Goal: Find specific page/section: Find specific page/section

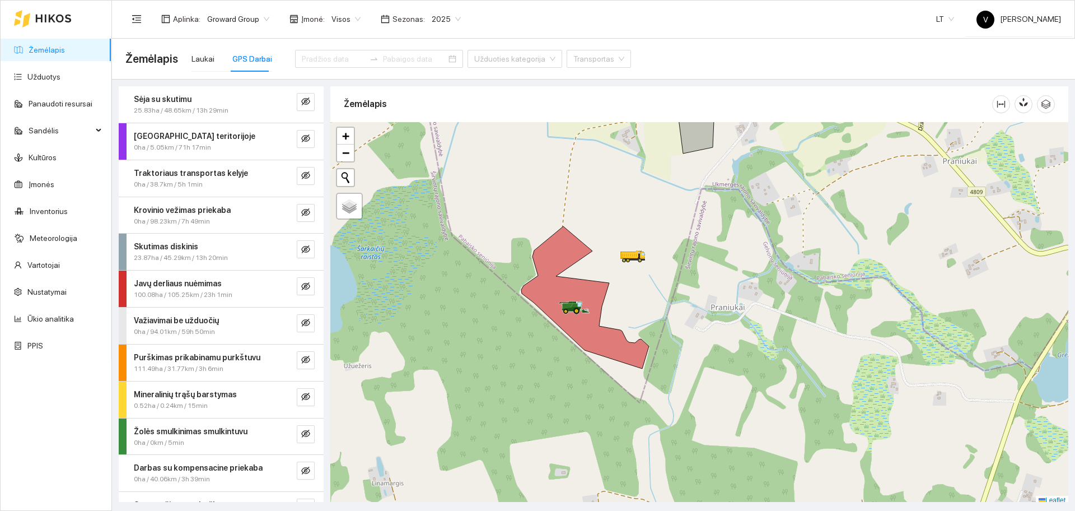
scroll to position [3, 0]
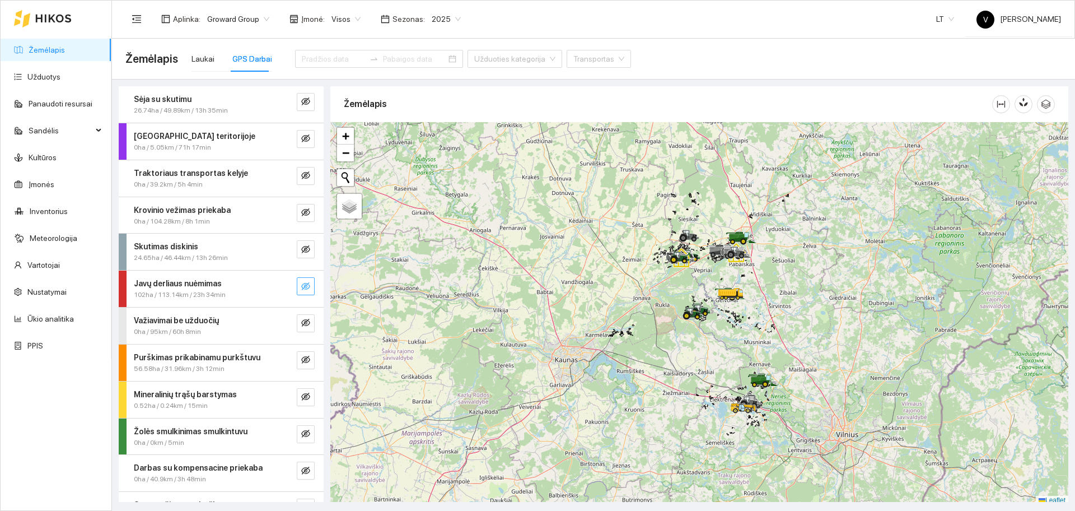
click at [301, 290] on icon "eye-invisible" at bounding box center [305, 286] width 9 height 9
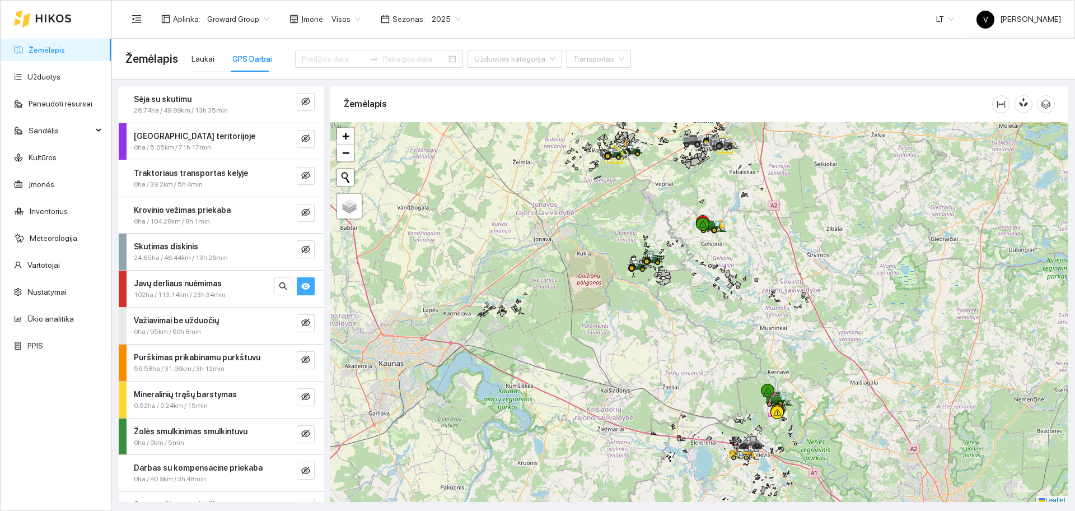
scroll to position [3, 0]
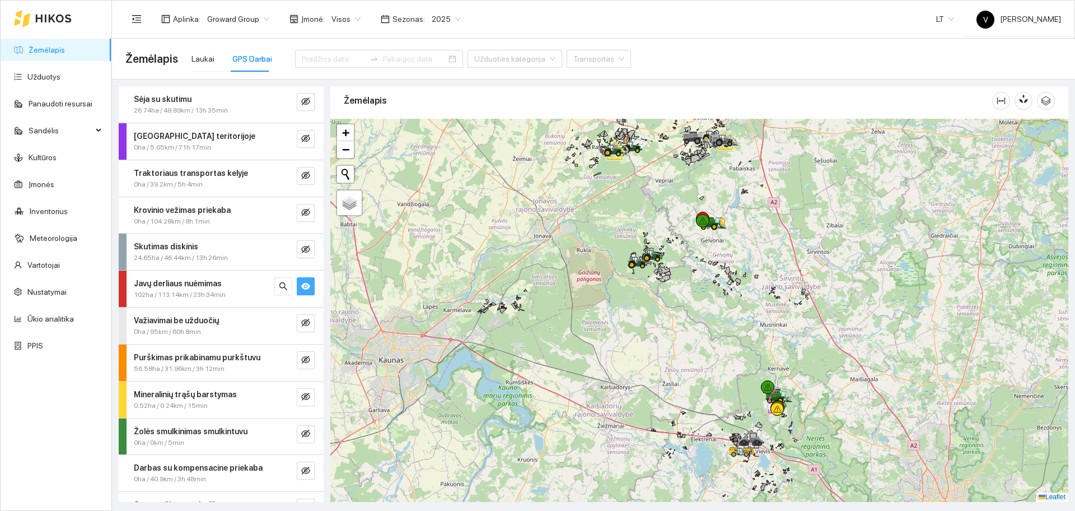
drag, startPoint x: 794, startPoint y: 344, endPoint x: 788, endPoint y: 337, distance: 9.9
click at [790, 337] on div at bounding box center [699, 310] width 738 height 383
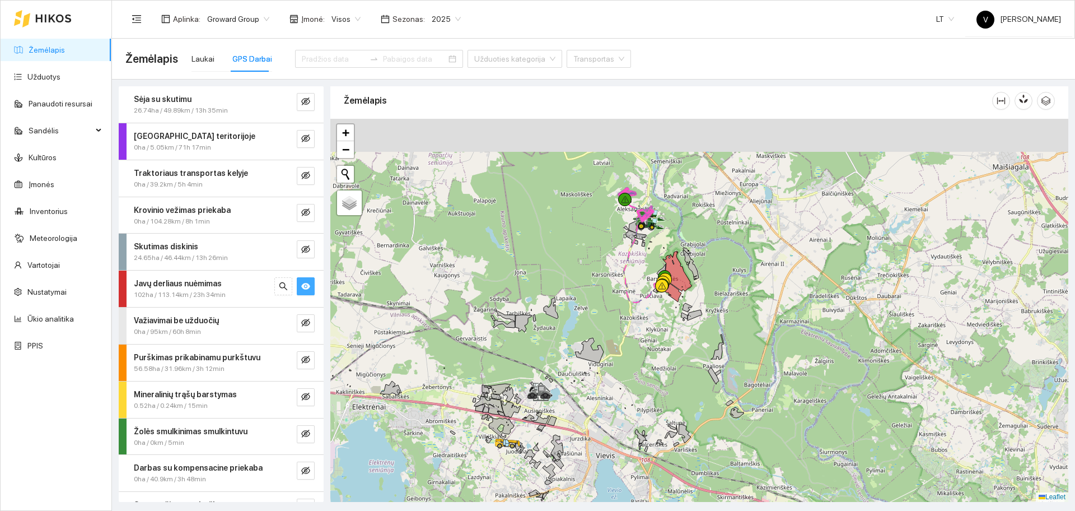
drag, startPoint x: 684, startPoint y: 295, endPoint x: 697, endPoint y: 312, distance: 21.6
click at [700, 316] on div at bounding box center [699, 310] width 738 height 383
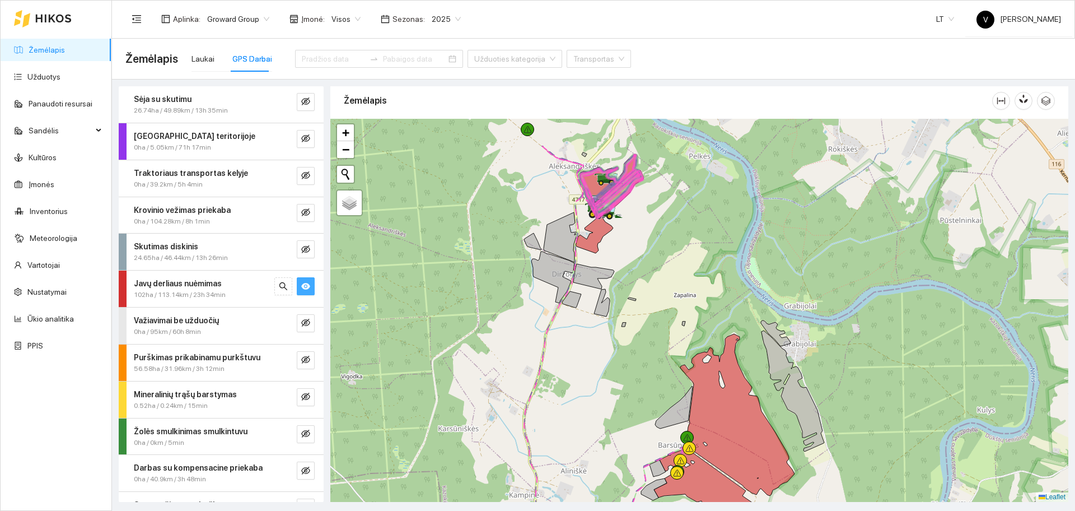
drag, startPoint x: 639, startPoint y: 282, endPoint x: 628, endPoint y: 297, distance: 19.0
click at [628, 297] on div at bounding box center [699, 310] width 738 height 383
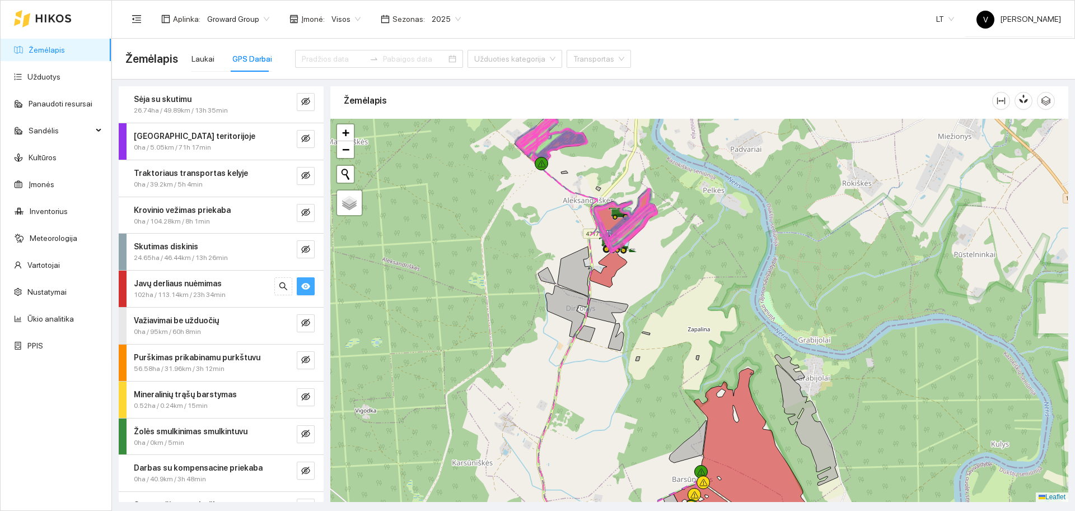
drag, startPoint x: 624, startPoint y: 243, endPoint x: 637, endPoint y: 274, distance: 33.4
click at [637, 274] on div at bounding box center [699, 310] width 738 height 383
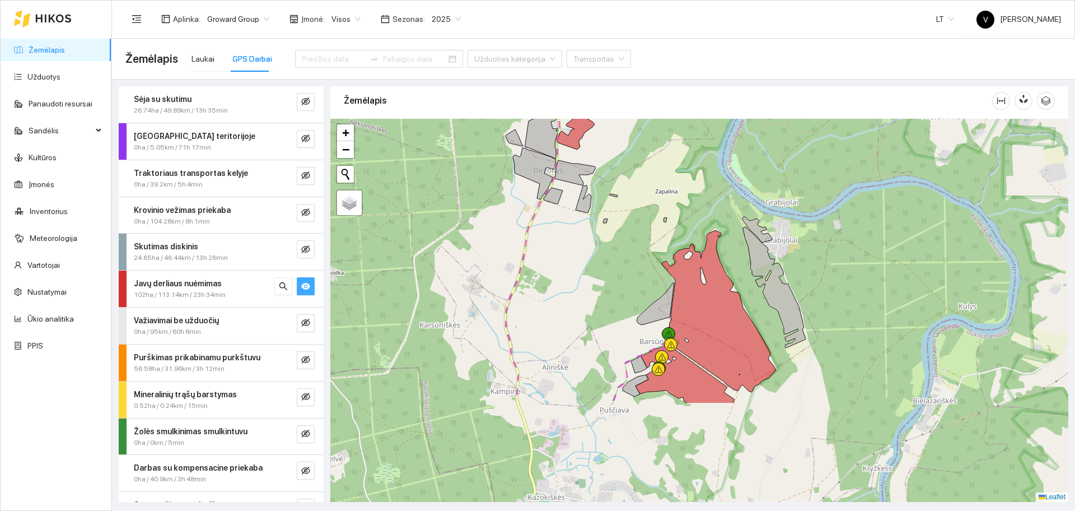
drag, startPoint x: 816, startPoint y: 347, endPoint x: 785, endPoint y: 230, distance: 121.0
click at [785, 230] on div at bounding box center [699, 310] width 738 height 383
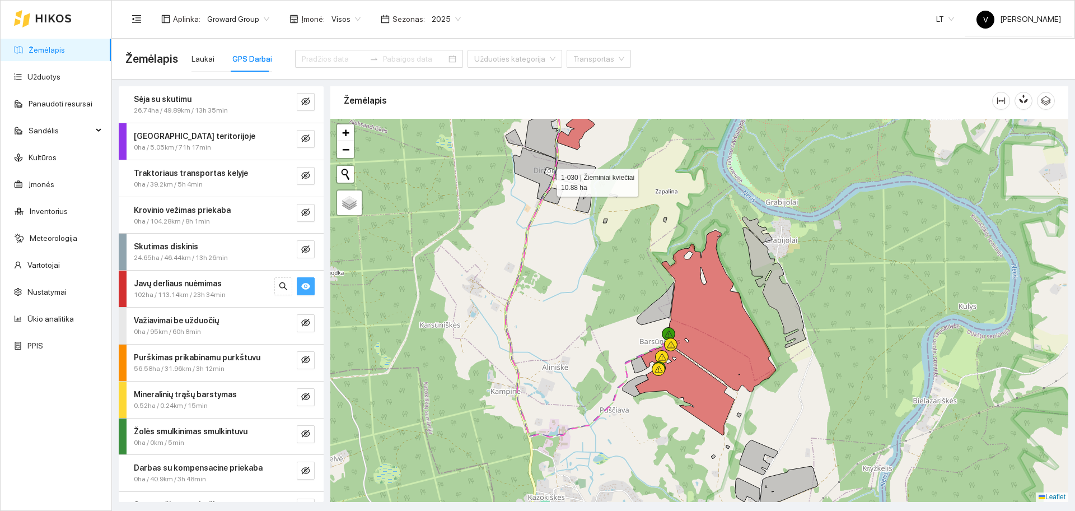
drag, startPoint x: 588, startPoint y: 281, endPoint x: 599, endPoint y: 342, distance: 62.1
click at [563, 204] on icon at bounding box center [553, 196] width 19 height 16
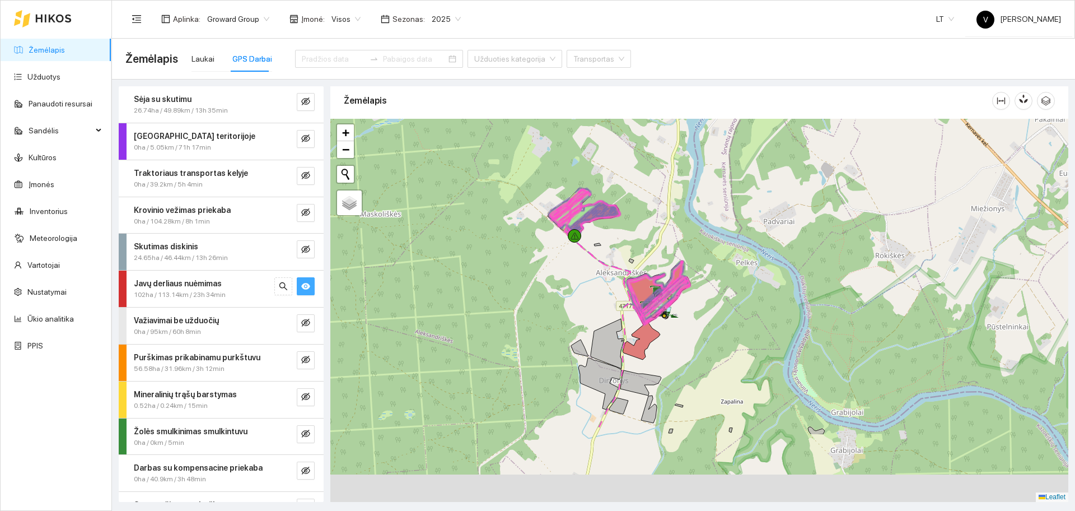
drag, startPoint x: 584, startPoint y: 332, endPoint x: 623, endPoint y: 271, distance: 72.9
click at [623, 270] on div at bounding box center [699, 310] width 738 height 383
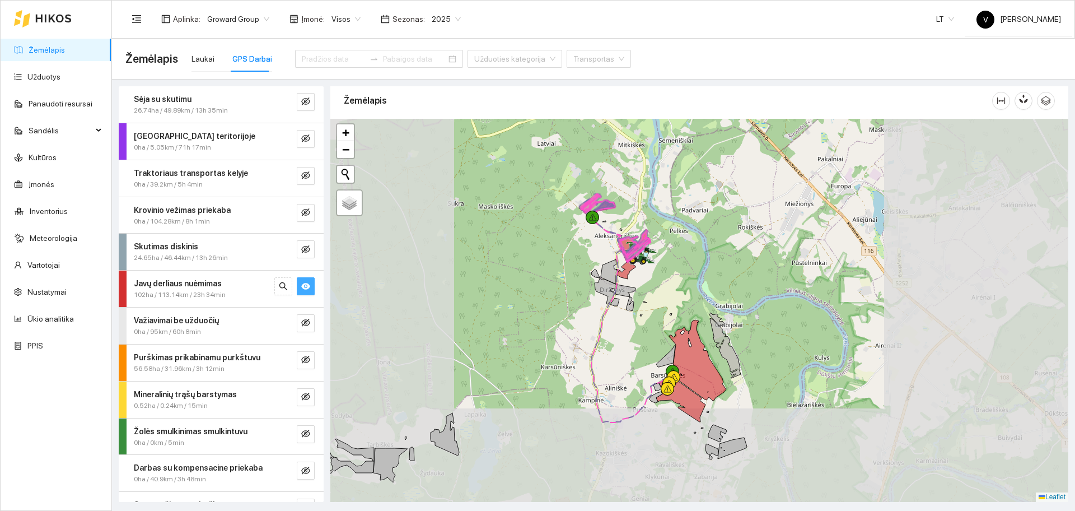
drag, startPoint x: 720, startPoint y: 378, endPoint x: 713, endPoint y: 347, distance: 31.5
click at [713, 348] on div at bounding box center [699, 310] width 738 height 383
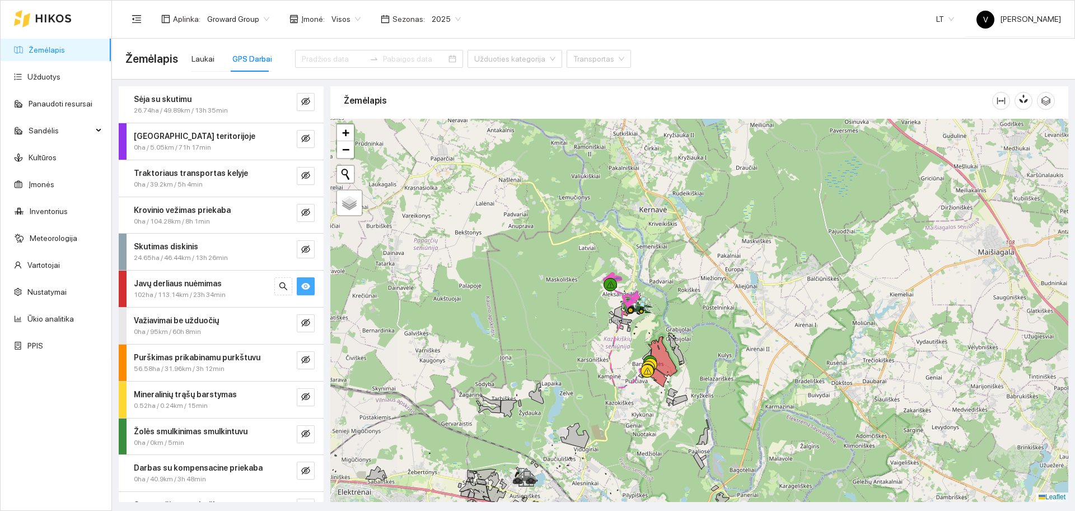
drag, startPoint x: 628, startPoint y: 379, endPoint x: 674, endPoint y: 307, distance: 85.6
click at [674, 307] on div at bounding box center [699, 310] width 738 height 383
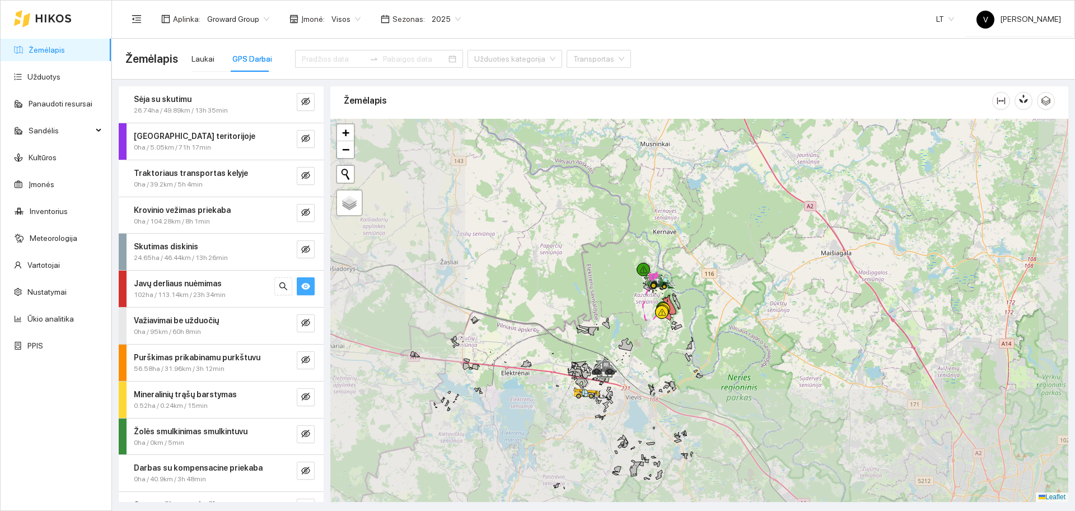
drag, startPoint x: 616, startPoint y: 360, endPoint x: 680, endPoint y: 303, distance: 85.3
click at [680, 303] on div at bounding box center [699, 310] width 738 height 383
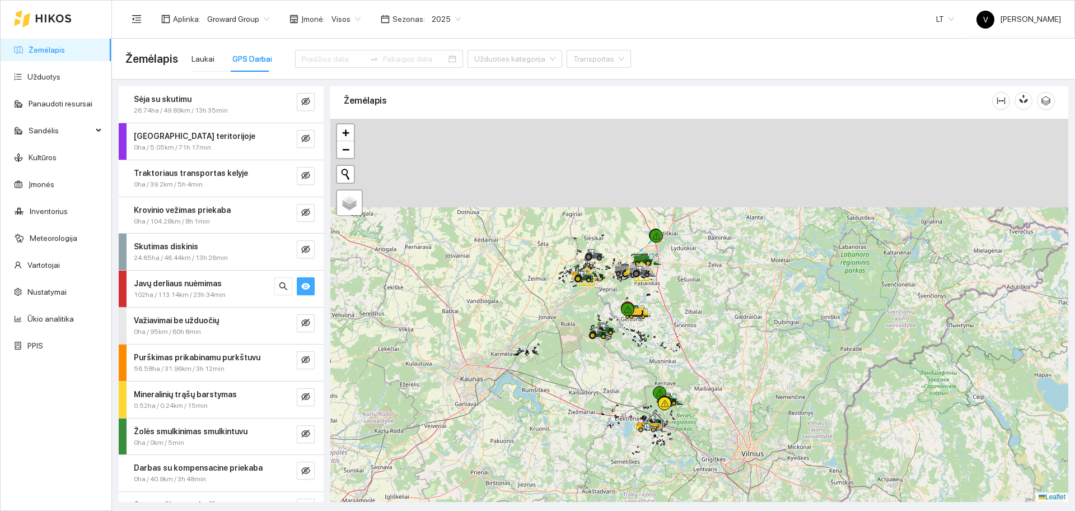
drag, startPoint x: 670, startPoint y: 335, endPoint x: 675, endPoint y: 369, distance: 33.9
click at [677, 372] on div at bounding box center [699, 310] width 738 height 383
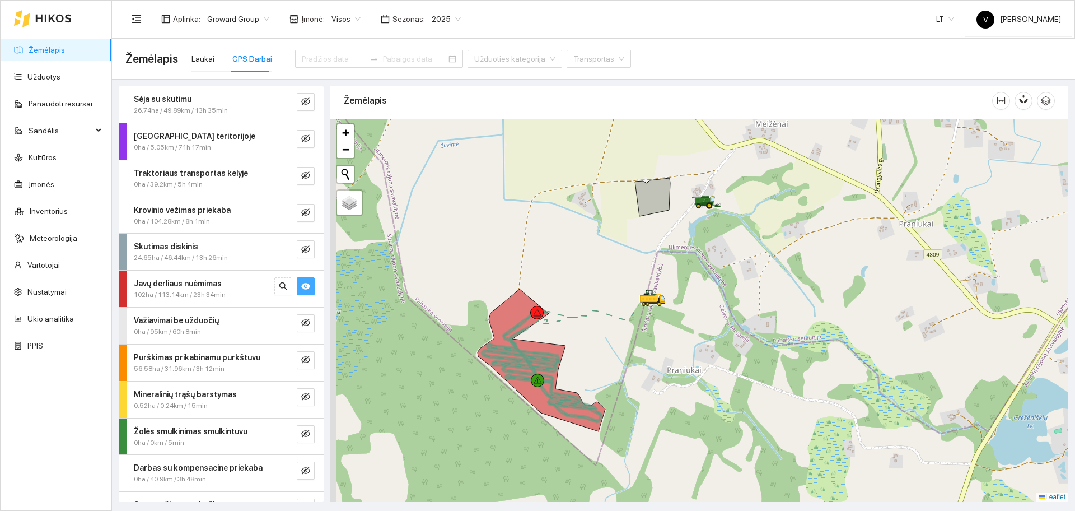
drag, startPoint x: 542, startPoint y: 337, endPoint x: 715, endPoint y: 305, distance: 175.9
click at [715, 305] on div at bounding box center [699, 310] width 738 height 383
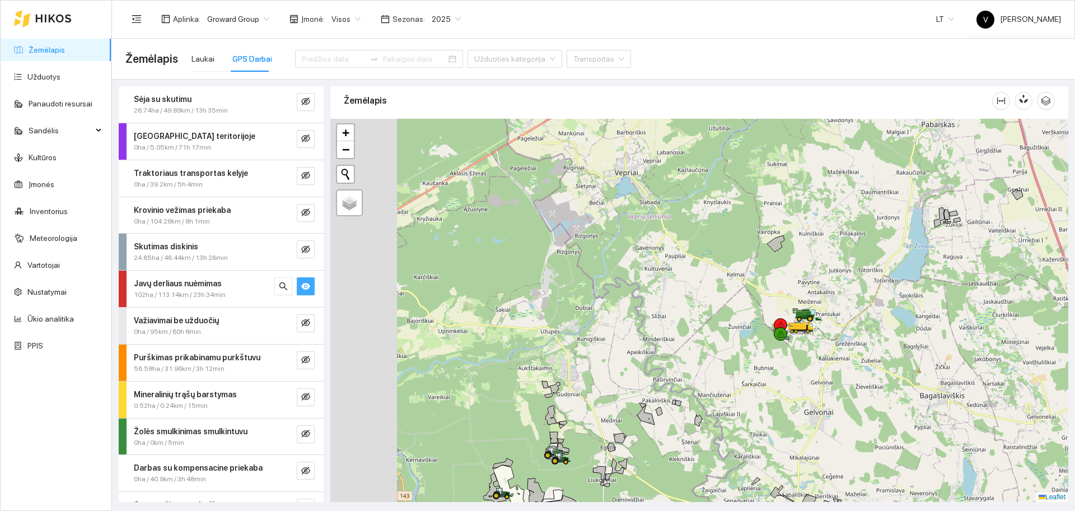
drag, startPoint x: 526, startPoint y: 242, endPoint x: 715, endPoint y: 322, distance: 204.5
click at [715, 320] on div at bounding box center [699, 310] width 738 height 383
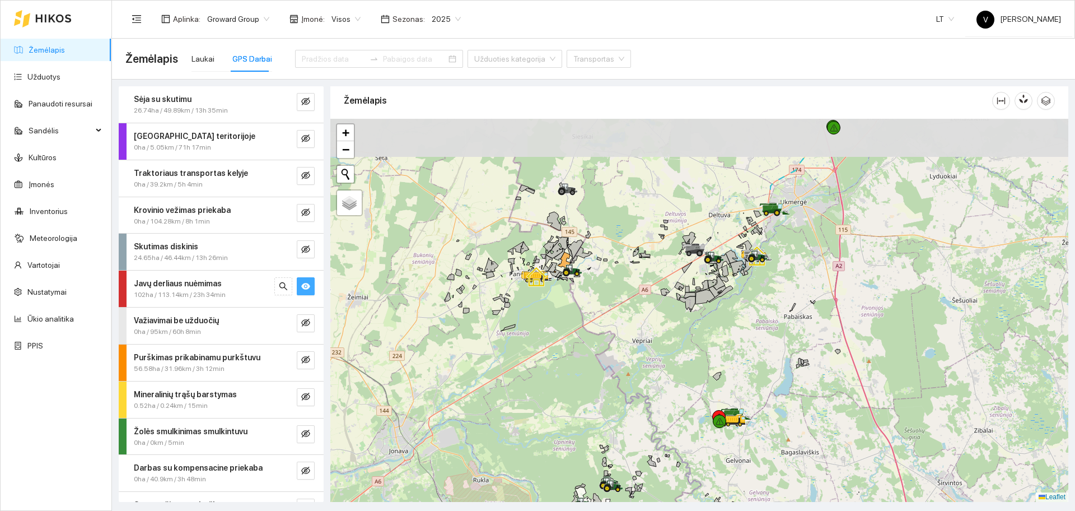
drag, startPoint x: 705, startPoint y: 240, endPoint x: 675, endPoint y: 304, distance: 70.7
click at [675, 304] on div at bounding box center [699, 310] width 738 height 383
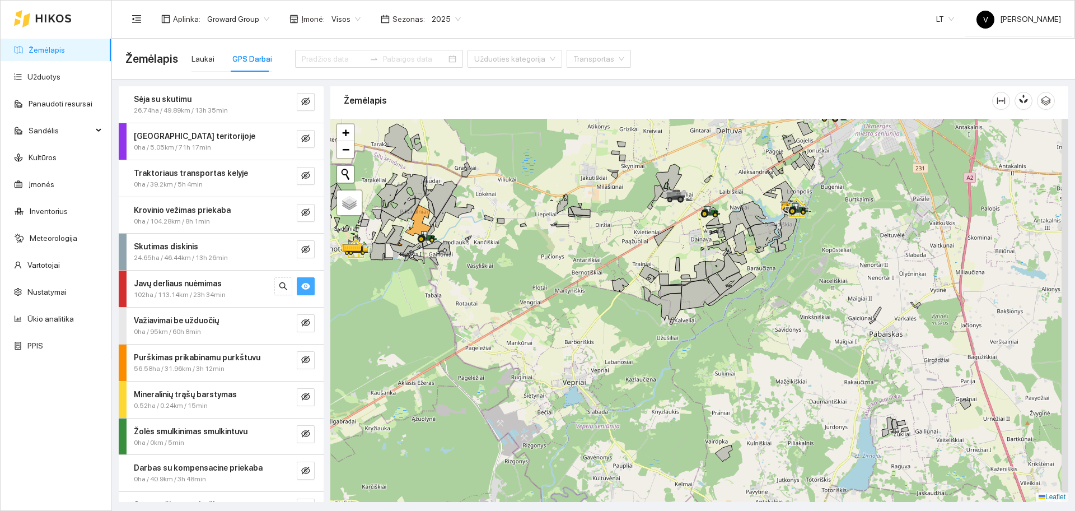
drag, startPoint x: 740, startPoint y: 330, endPoint x: 738, endPoint y: 297, distance: 33.2
click at [731, 300] on div at bounding box center [699, 310] width 738 height 383
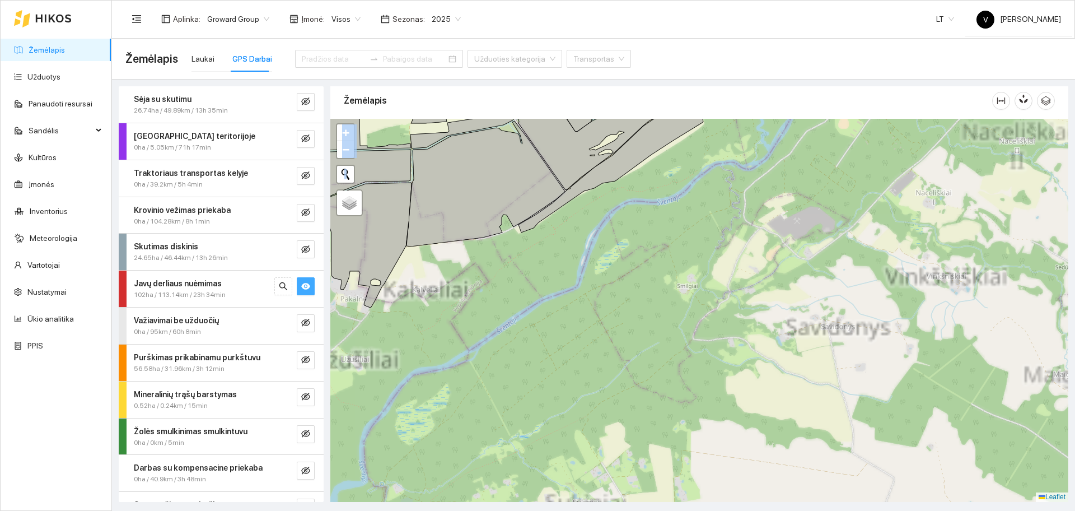
drag, startPoint x: 777, startPoint y: 400, endPoint x: 800, endPoint y: 270, distance: 131.9
click at [801, 226] on div at bounding box center [699, 310] width 738 height 383
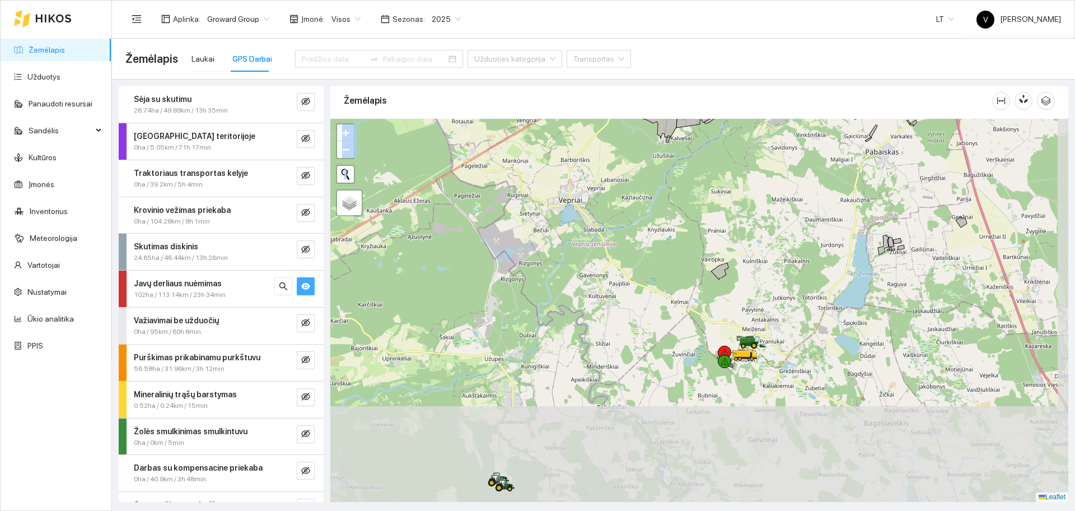
drag, startPoint x: 785, startPoint y: 384, endPoint x: 766, endPoint y: 263, distance: 122.5
click at [762, 249] on div at bounding box center [699, 310] width 738 height 383
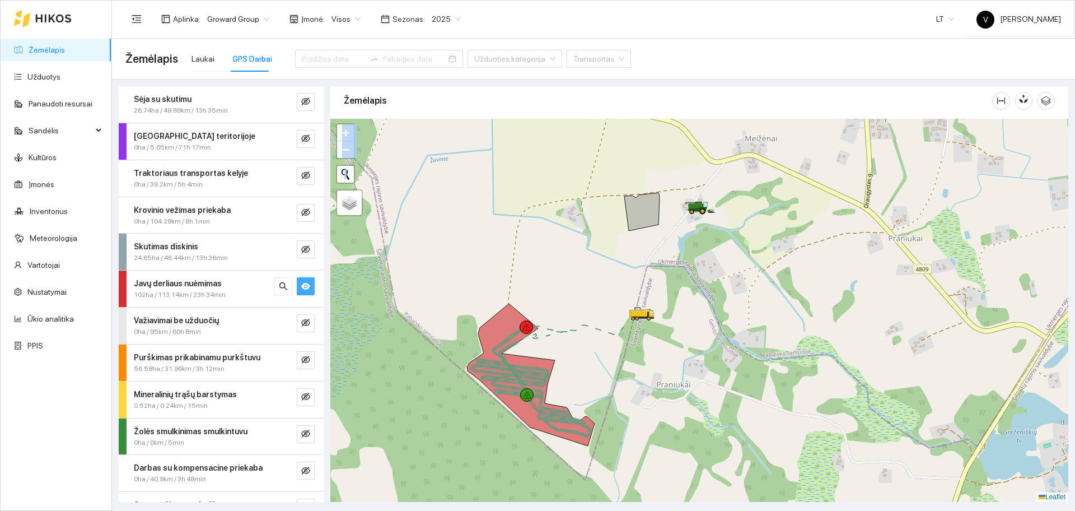
drag, startPoint x: 706, startPoint y: 300, endPoint x: 711, endPoint y: 275, distance: 25.3
click at [711, 275] on div at bounding box center [699, 310] width 738 height 383
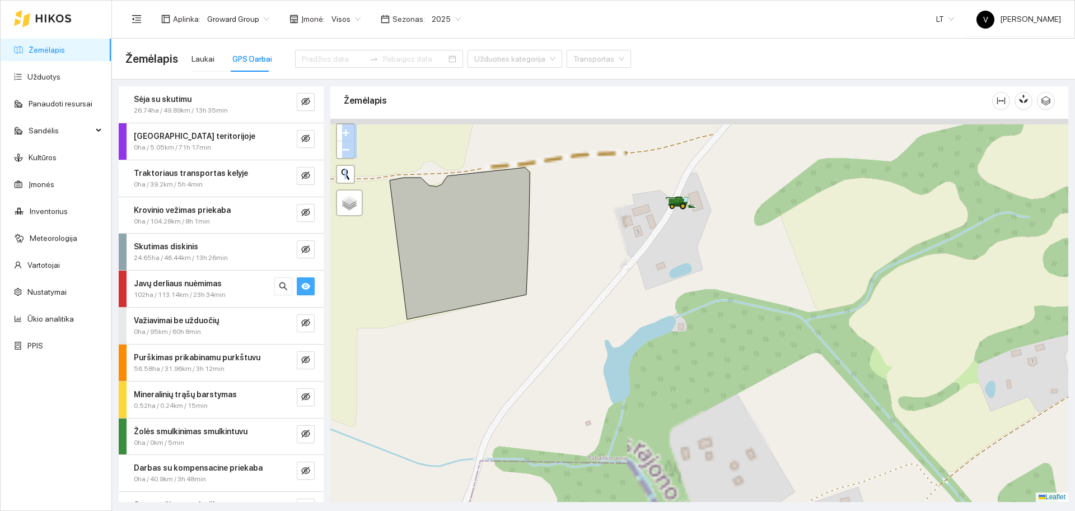
drag, startPoint x: 678, startPoint y: 213, endPoint x: 705, endPoint y: 317, distance: 107.6
click at [705, 315] on div at bounding box center [699, 310] width 738 height 383
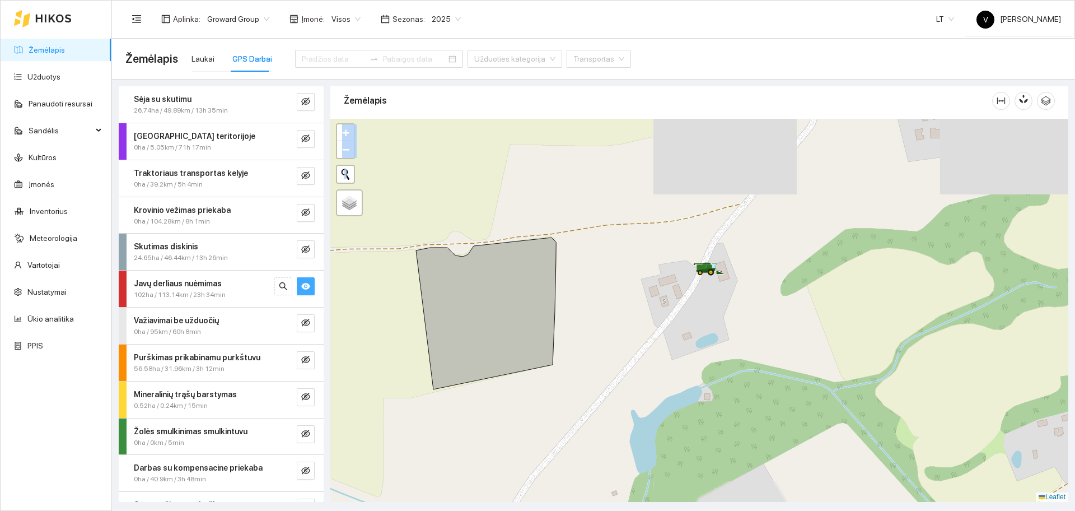
click at [301, 291] on button "button" at bounding box center [306, 286] width 18 height 18
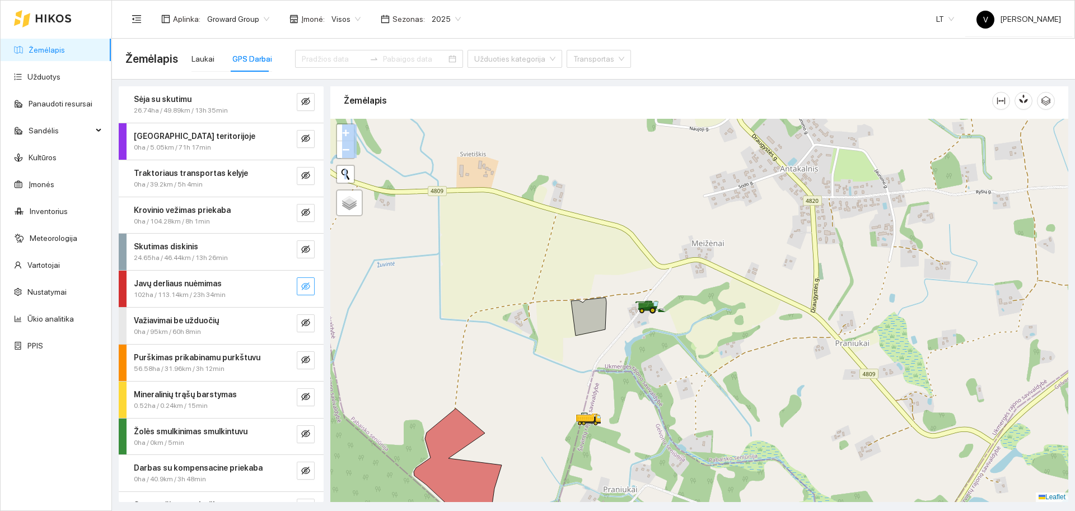
click at [301, 292] on span "eye-invisible" at bounding box center [305, 287] width 9 height 11
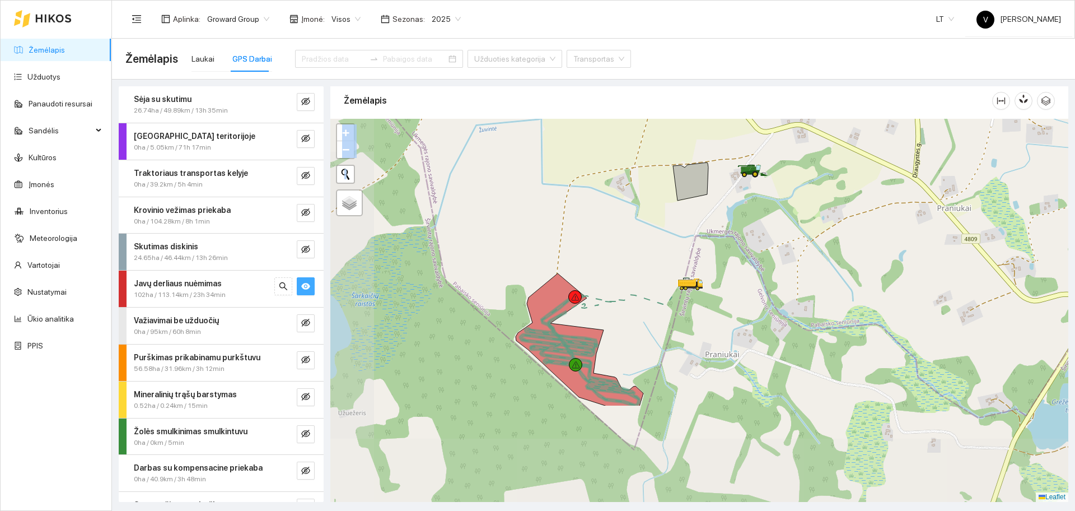
drag, startPoint x: 632, startPoint y: 408, endPoint x: 728, endPoint y: 273, distance: 165.5
click at [730, 273] on div at bounding box center [699, 310] width 738 height 383
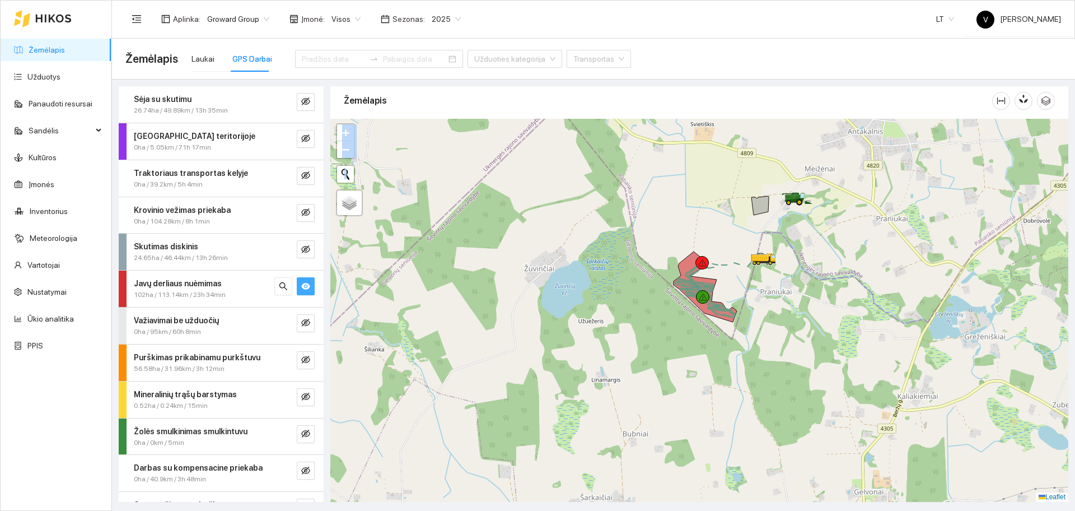
drag, startPoint x: 821, startPoint y: 237, endPoint x: 753, endPoint y: 410, distance: 186.1
click at [753, 410] on div at bounding box center [699, 310] width 738 height 383
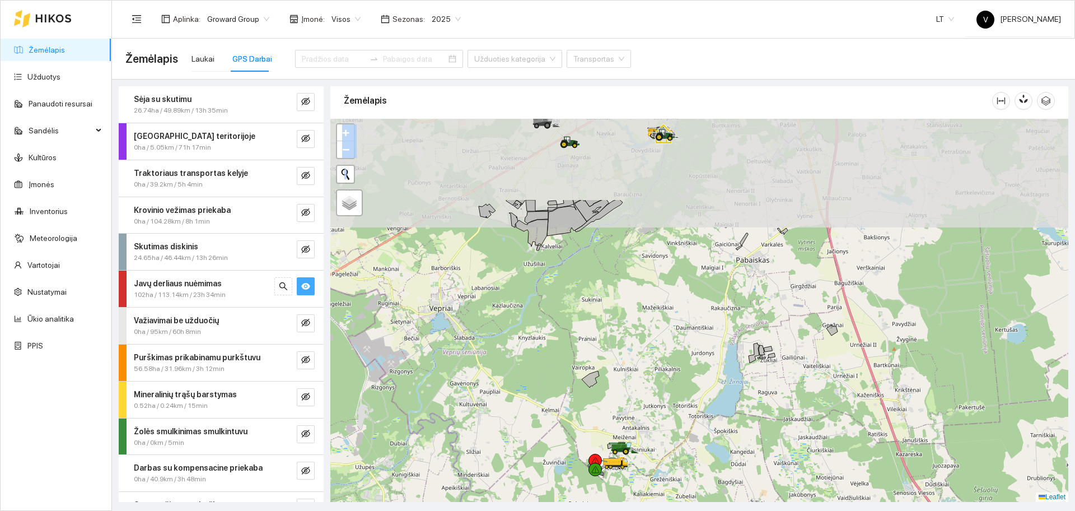
drag, startPoint x: 861, startPoint y: 263, endPoint x: 729, endPoint y: 388, distance: 182.3
click at [729, 388] on div at bounding box center [699, 310] width 738 height 383
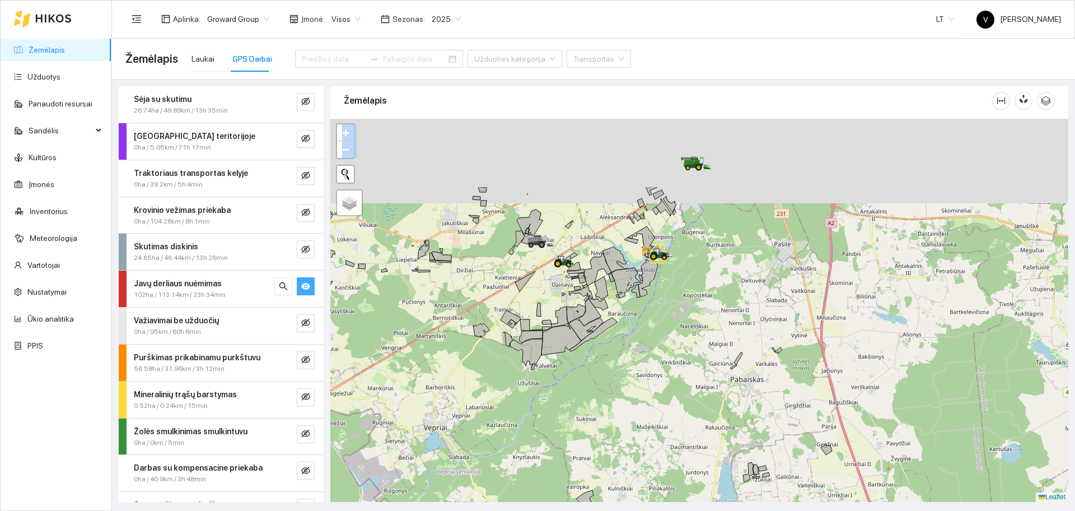
drag, startPoint x: 729, startPoint y: 269, endPoint x: 774, endPoint y: 426, distance: 163.1
click at [772, 422] on div at bounding box center [699, 310] width 738 height 383
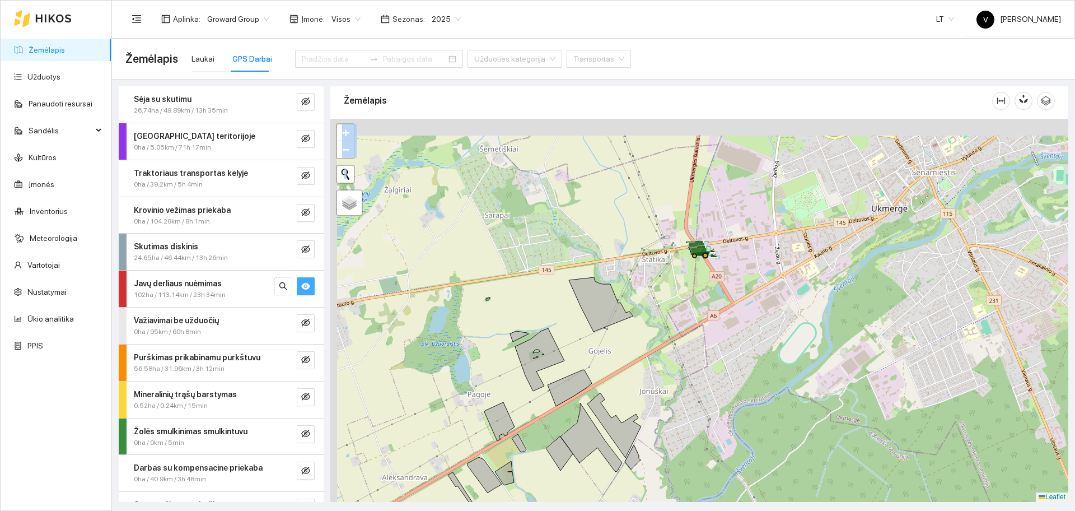
drag, startPoint x: 691, startPoint y: 251, endPoint x: 707, endPoint y: 301, distance: 51.9
click at [709, 307] on div at bounding box center [699, 310] width 738 height 383
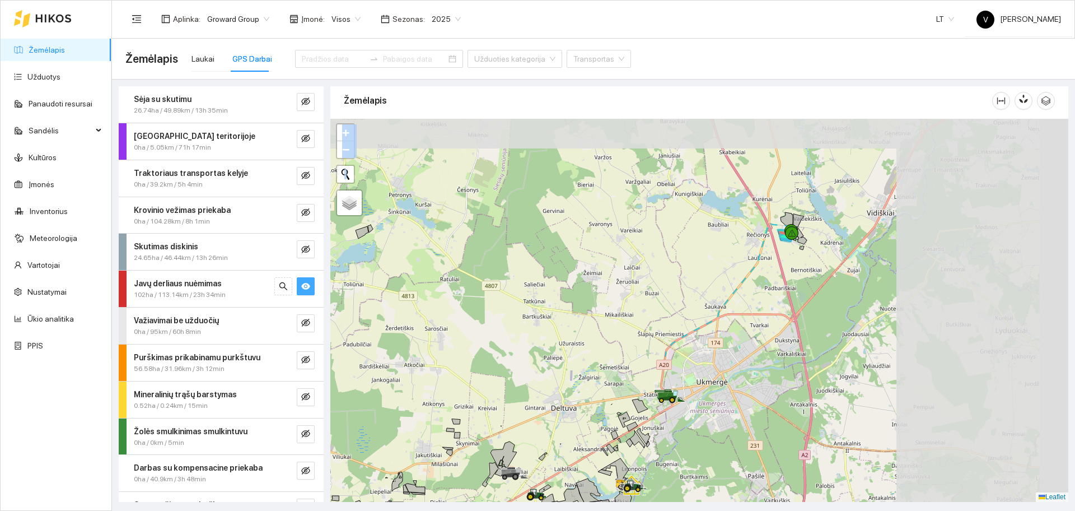
drag, startPoint x: 866, startPoint y: 262, endPoint x: 679, endPoint y: 379, distance: 220.2
click at [680, 379] on div at bounding box center [699, 310] width 738 height 383
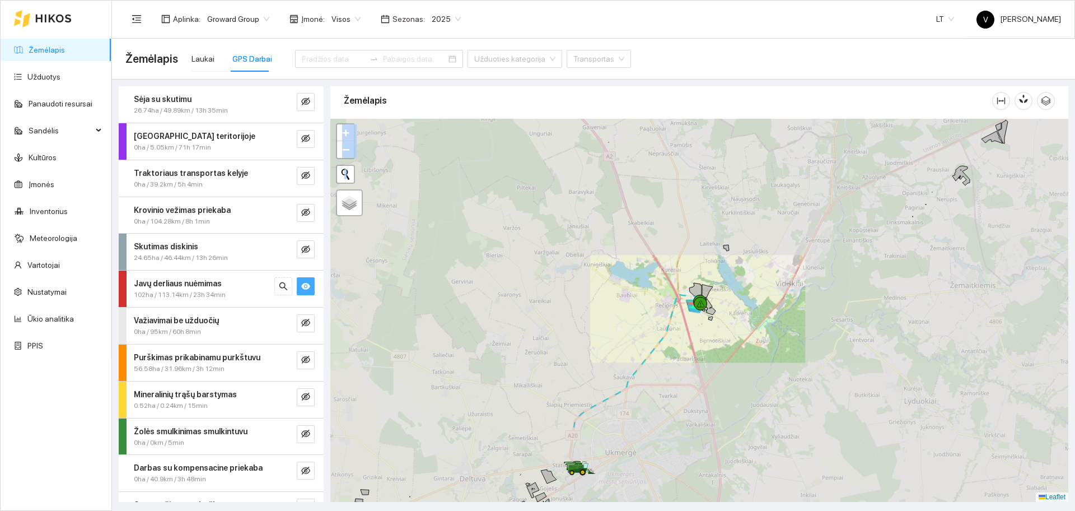
click at [696, 330] on div at bounding box center [699, 310] width 738 height 383
